Goal: Check status: Check status

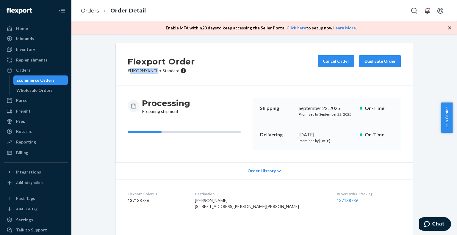
click at [54, 78] on div "Ecommerce Orders" at bounding box center [41, 80] width 54 height 8
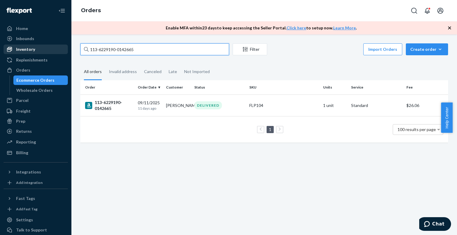
drag, startPoint x: 162, startPoint y: 52, endPoint x: 28, endPoint y: 51, distance: 134.1
click at [28, 51] on div "Home Inbounds Shipping Plans Problems Inventory Products Branded Packaging Repl…" at bounding box center [228, 117] width 457 height 235
paste input "[EMAIL_ADDRESS][DOMAIN_NAME]"
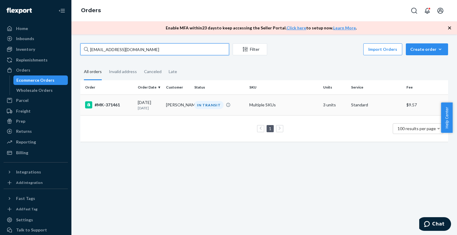
type input "[EMAIL_ADDRESS][DOMAIN_NAME]"
click at [109, 102] on div "#MK-371461" at bounding box center [109, 104] width 48 height 7
click at [109, 105] on div "#MK-371461" at bounding box center [109, 104] width 48 height 7
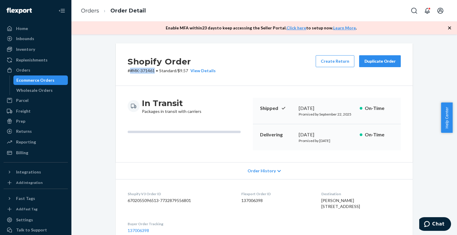
drag, startPoint x: 152, startPoint y: 72, endPoint x: 127, endPoint y: 69, distance: 24.6
click at [128, 69] on p "# #MK-371461 • Standard / $9.57 View Details" at bounding box center [172, 71] width 88 height 6
copy p "#MK-371461"
